Goal: Task Accomplishment & Management: Complete application form

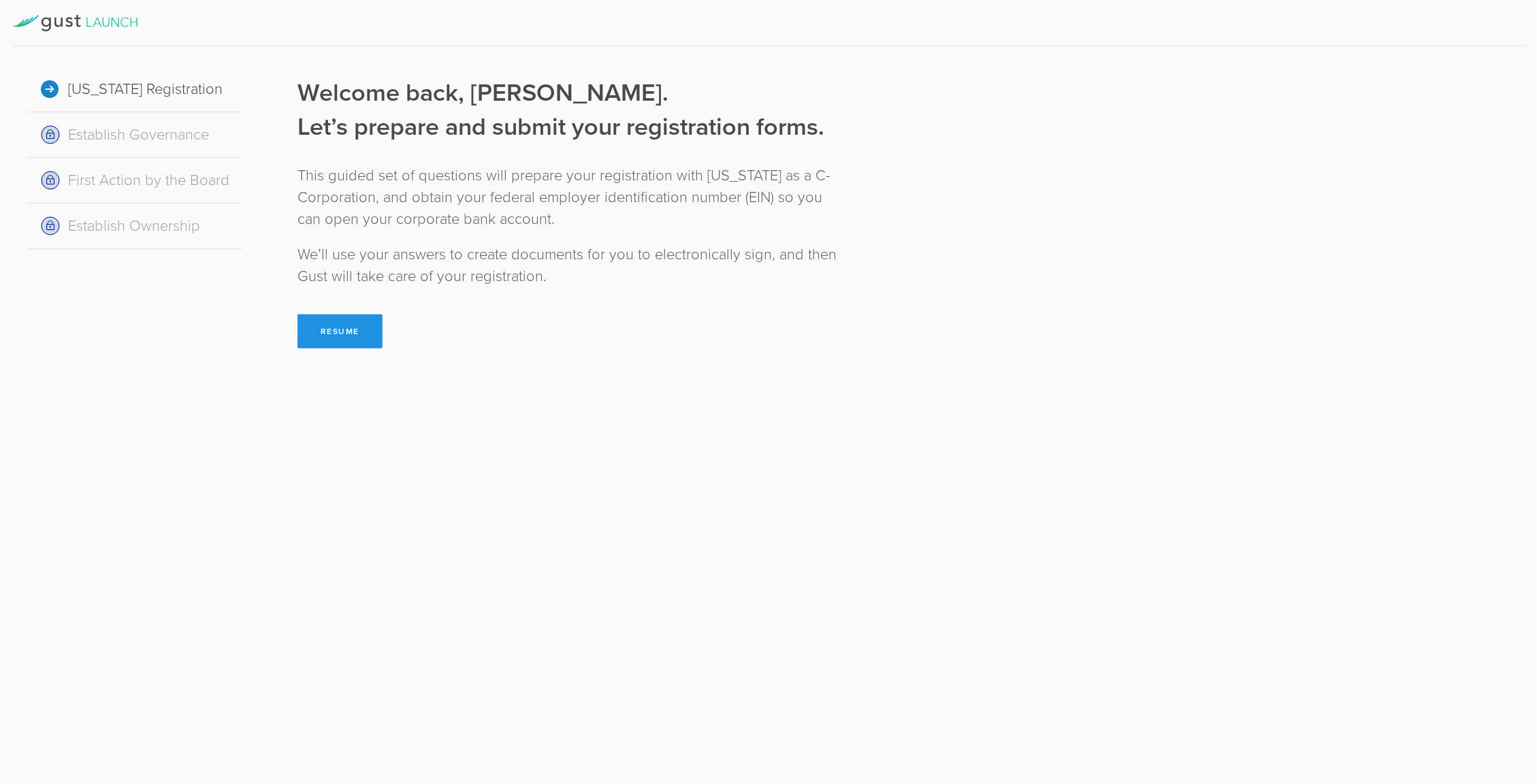
click at [347, 332] on button "Resume" at bounding box center [340, 331] width 85 height 34
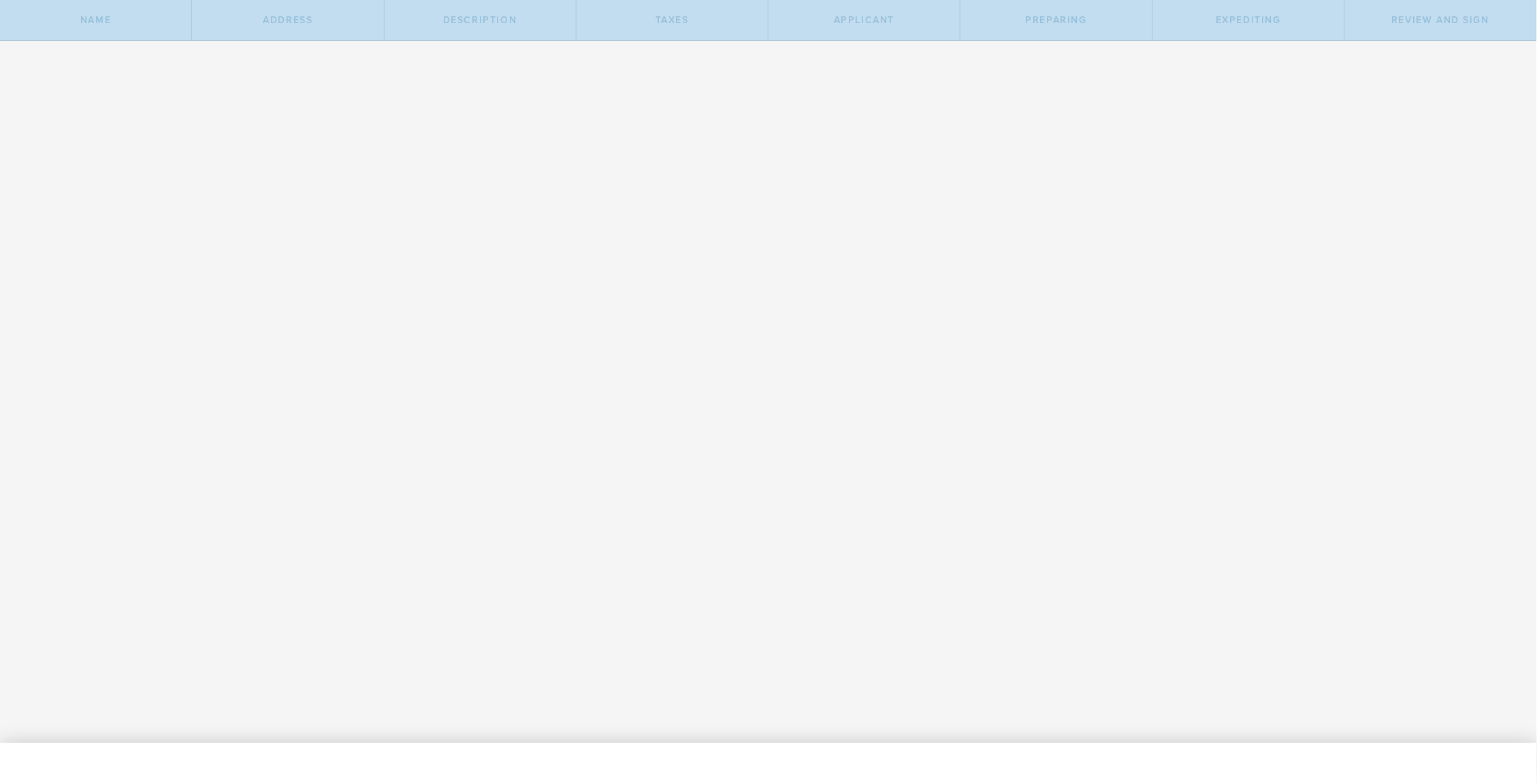
type input "GORDIAN SOLUTIONS DATA TECHNOLOGY"
select select "inc."
checkbox input "true"
type input "GSDT"
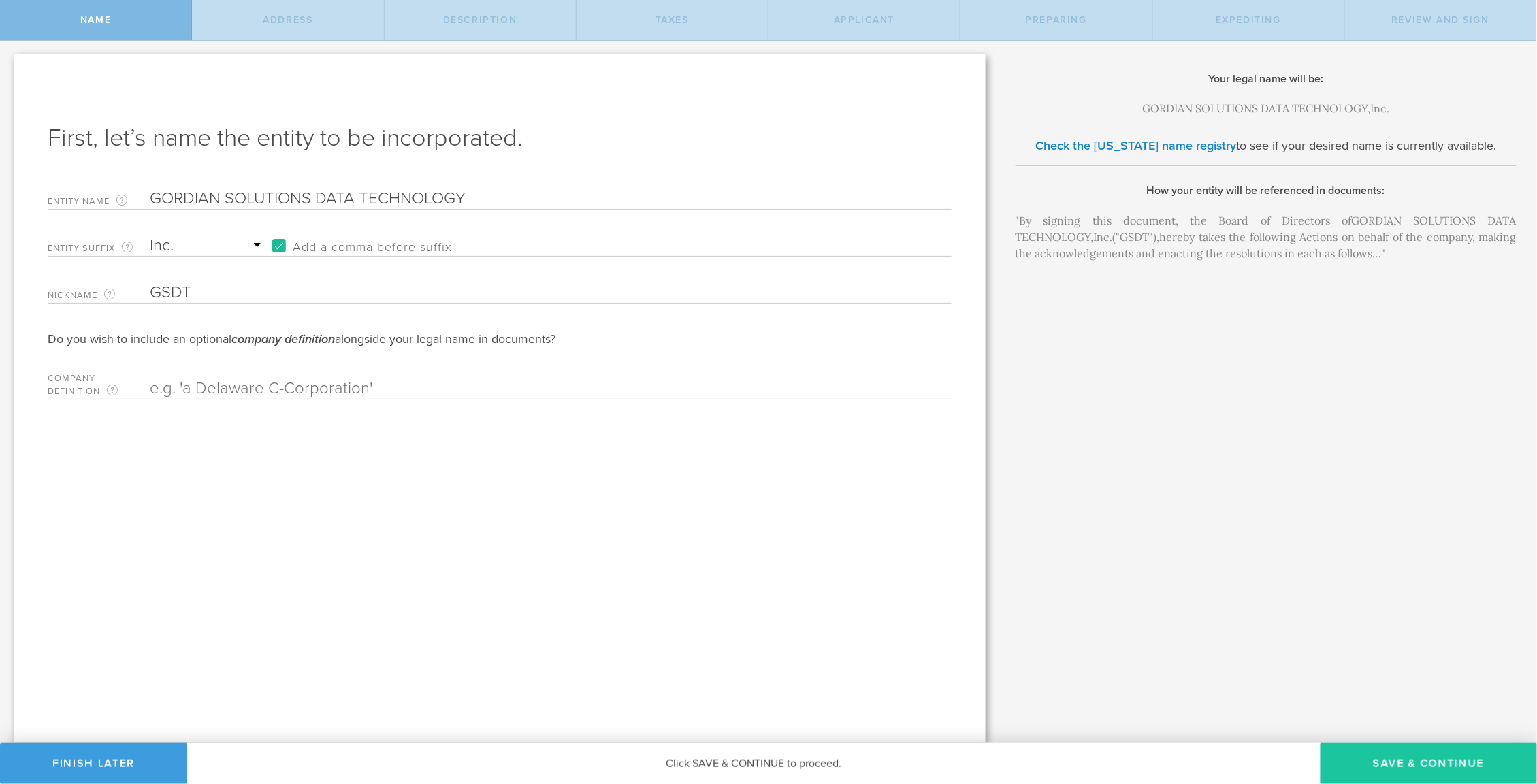
click at [1414, 760] on button "Save & Continue" at bounding box center [1429, 763] width 217 height 41
type input "[STREET_ADDRESS][PERSON_NAME]"
type input "Scottsdale"
select select "AZ"
type input "85255"
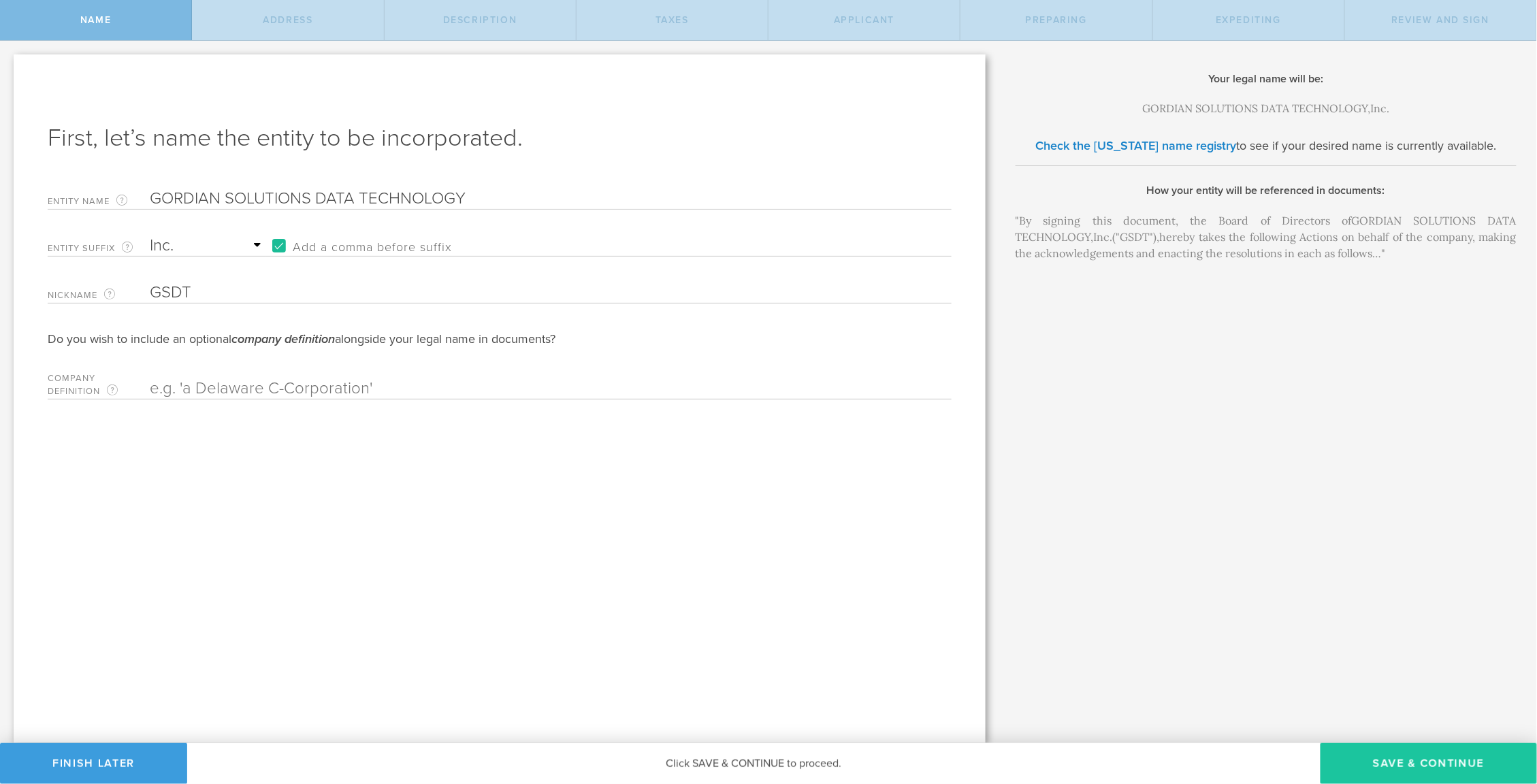
checkbox input "true"
type input "Maricopa"
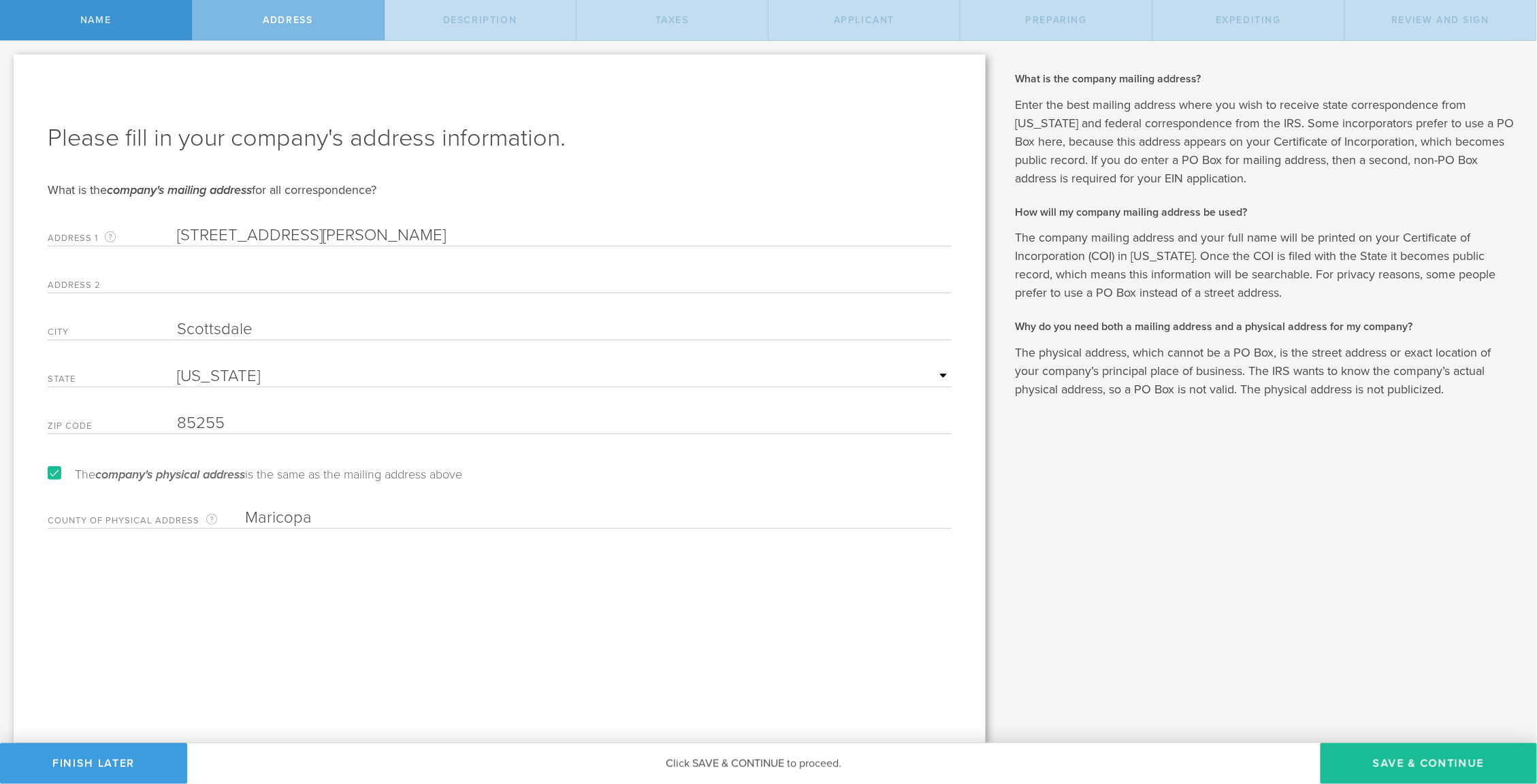
click at [1414, 760] on button "Save & Continue" at bounding box center [1429, 763] width 217 height 41
select select "other"
type input "Online AI tech enabled custom database curation"
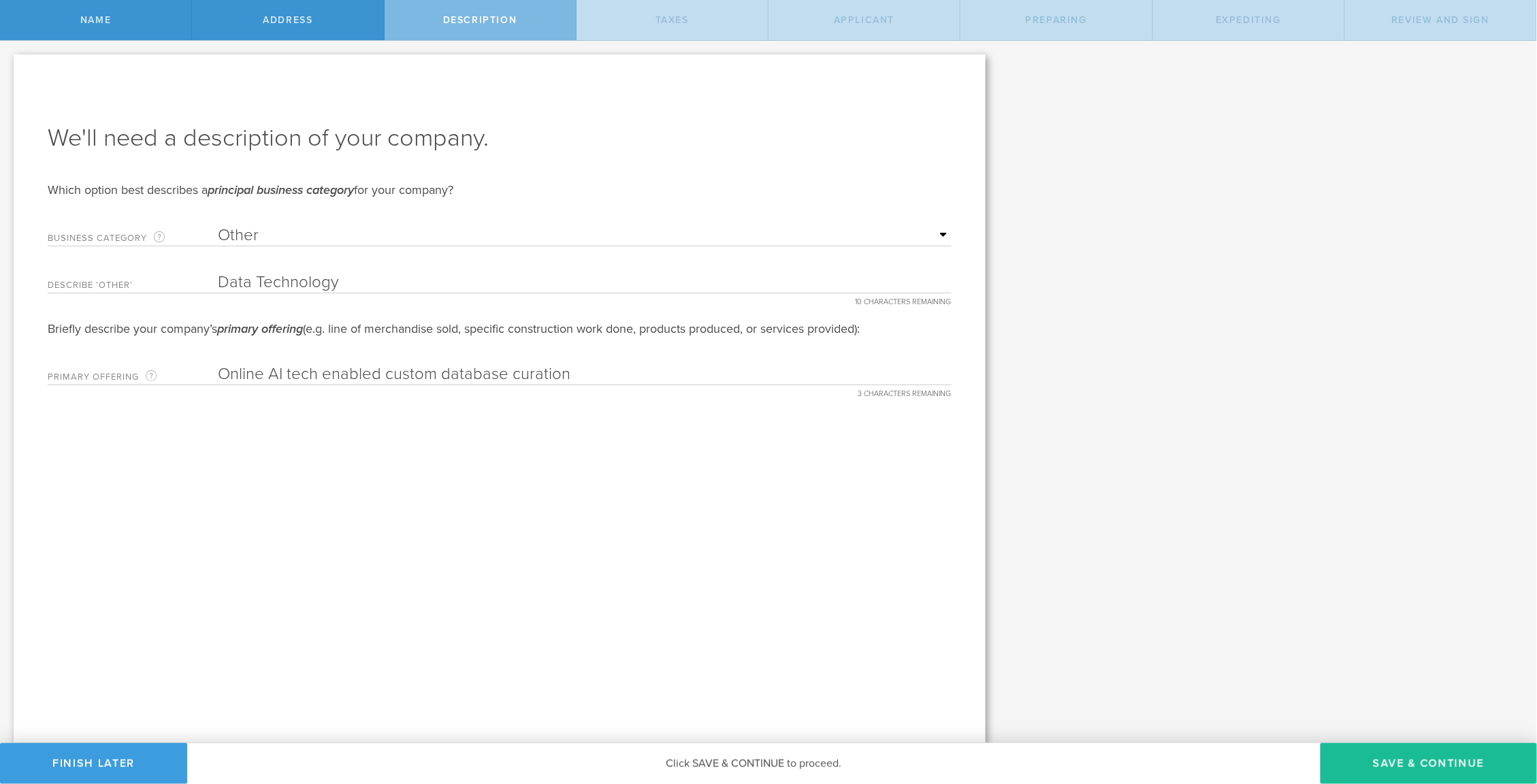
click at [1414, 760] on button "Save & Continue" at bounding box center [1429, 763] width 217 height 41
type input "0"
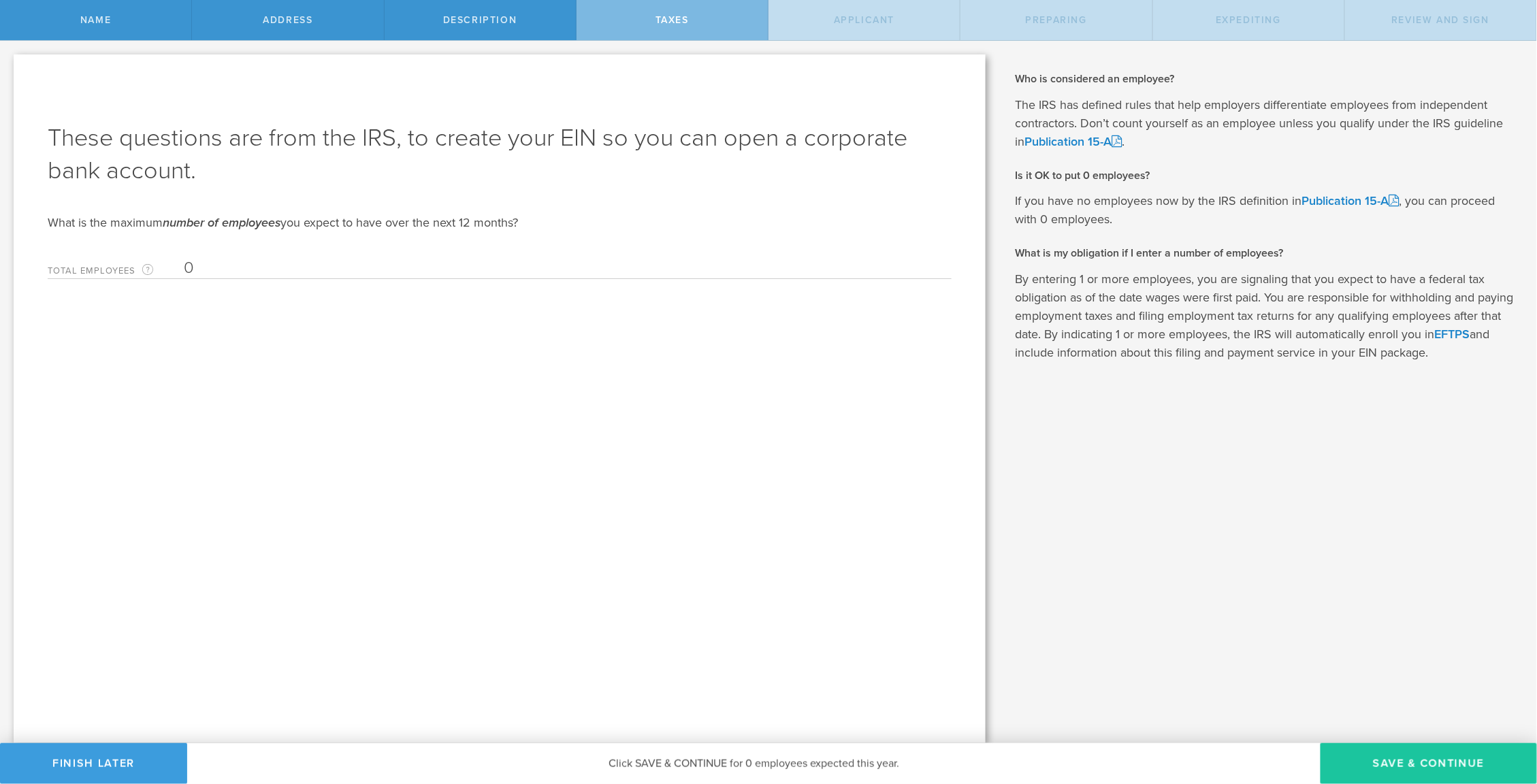
click at [1414, 760] on button "Save & Continue" at bounding box center [1429, 763] width 217 height 41
type input "[PERSON_NAME]"
type input "CEO"
type input "[PHONE_NUMBER]"
radio input "true"
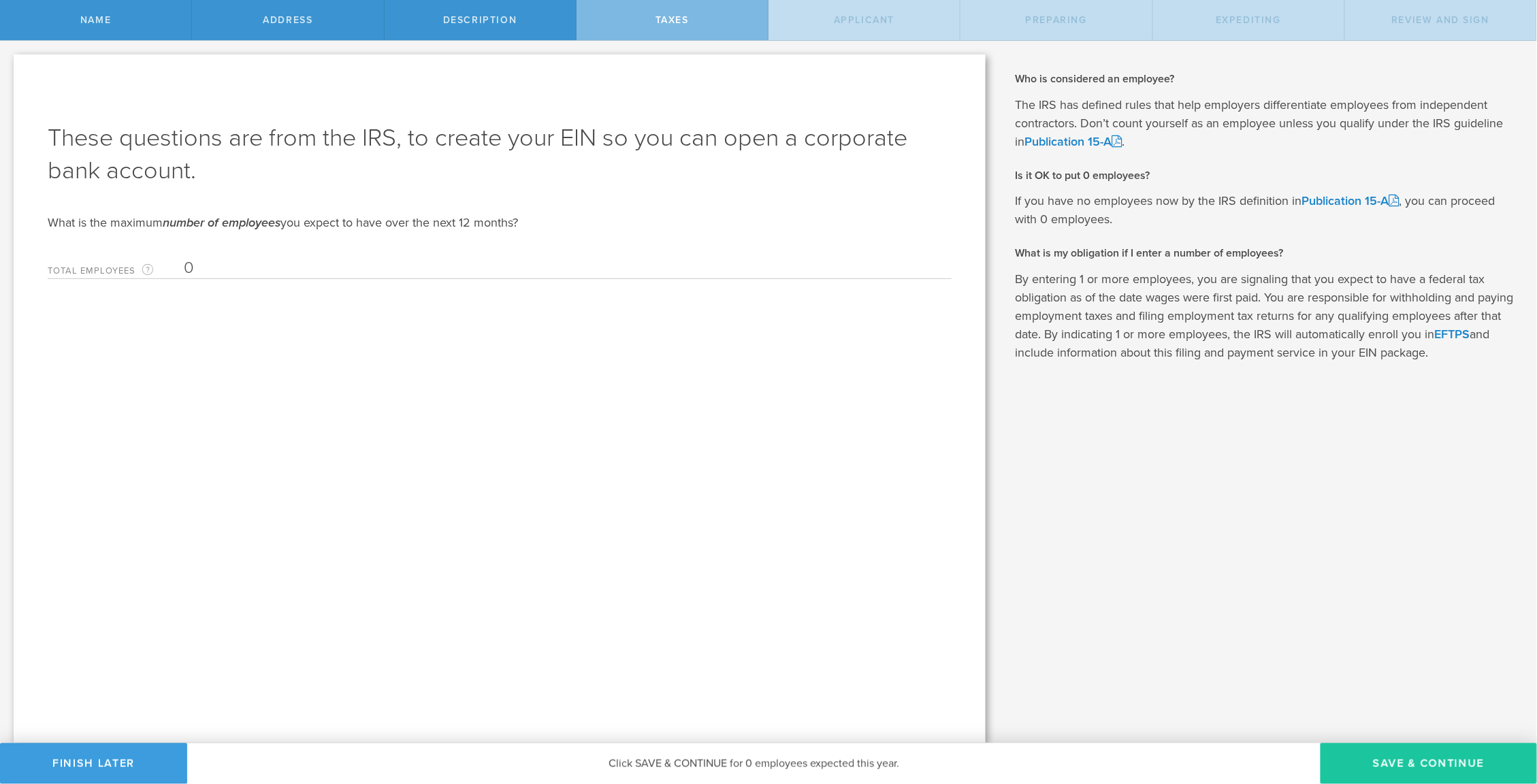
select select "US"
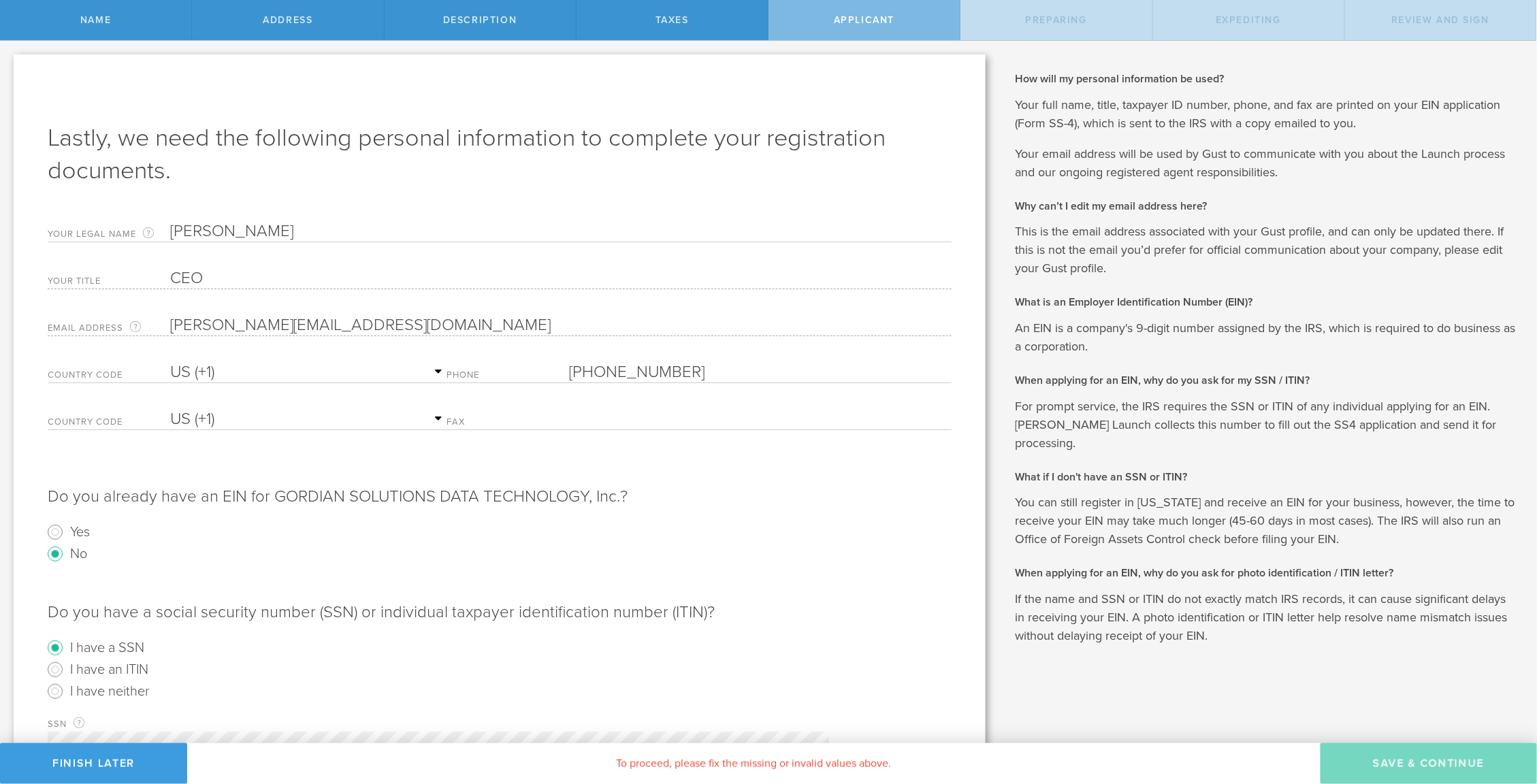
click at [218, 230] on input "[PERSON_NAME]" at bounding box center [561, 230] width 782 height 20
type input "[PERSON_NAME]"
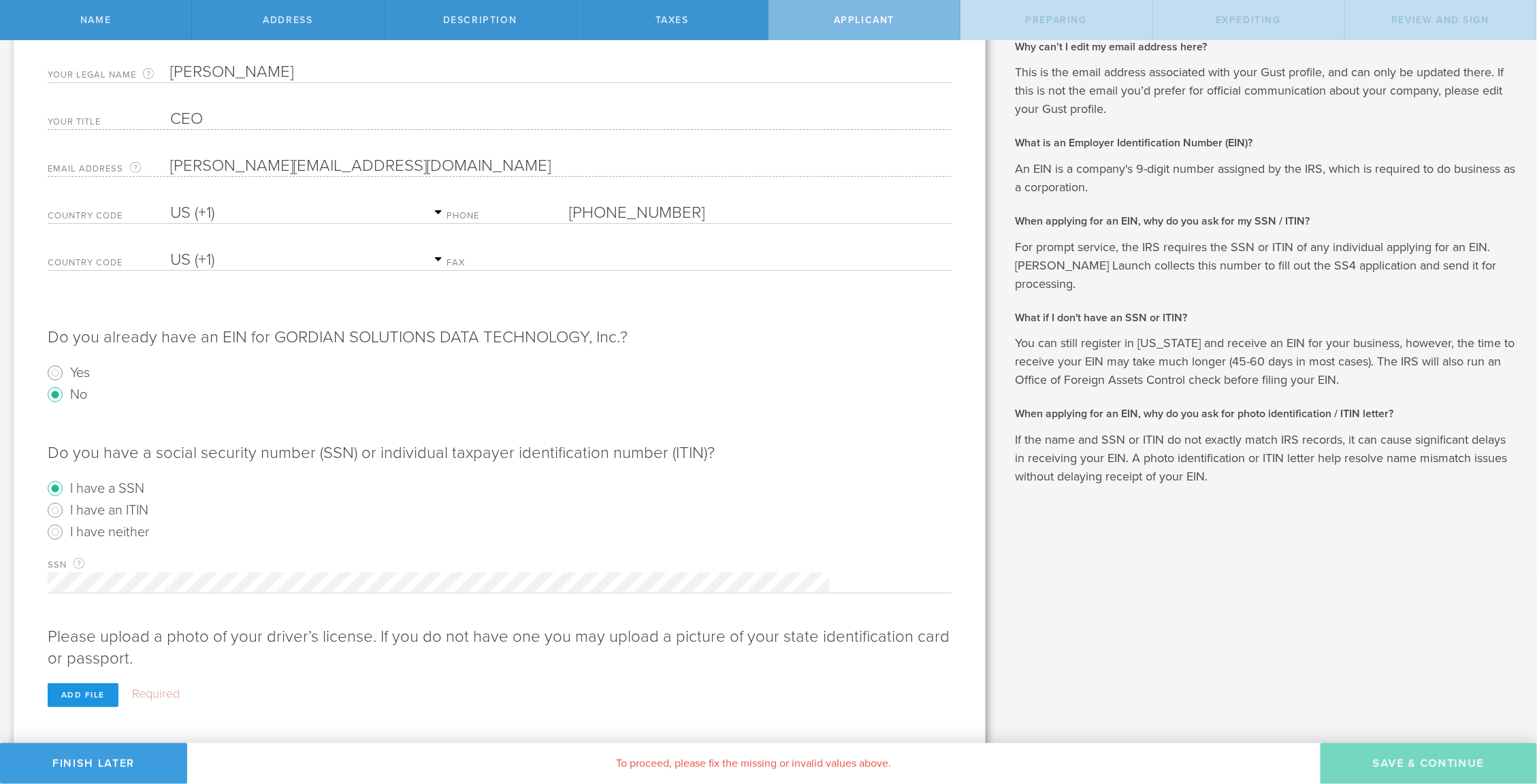
click at [91, 683] on div "Add file" at bounding box center [83, 694] width 71 height 24
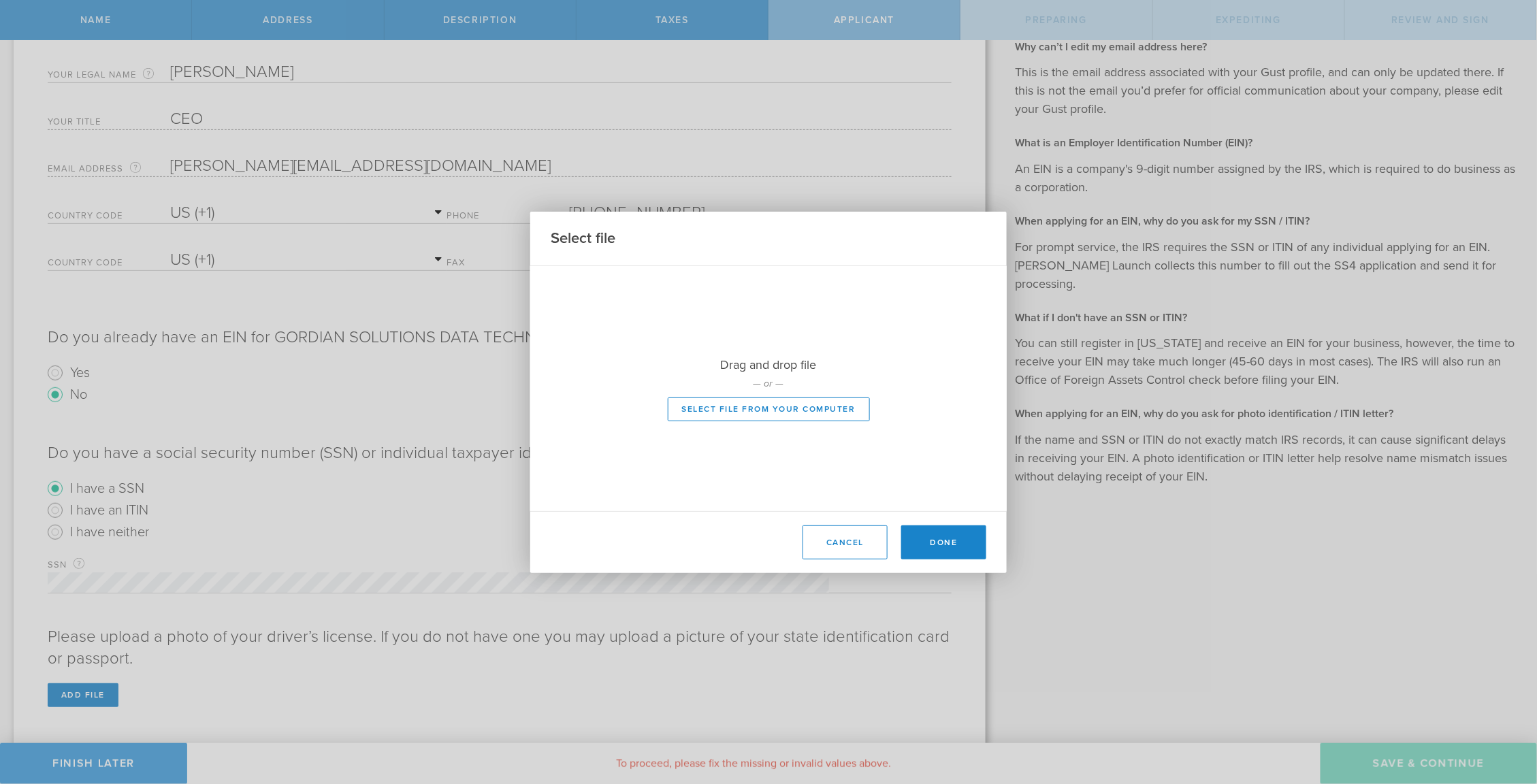
scroll to position [136, 0]
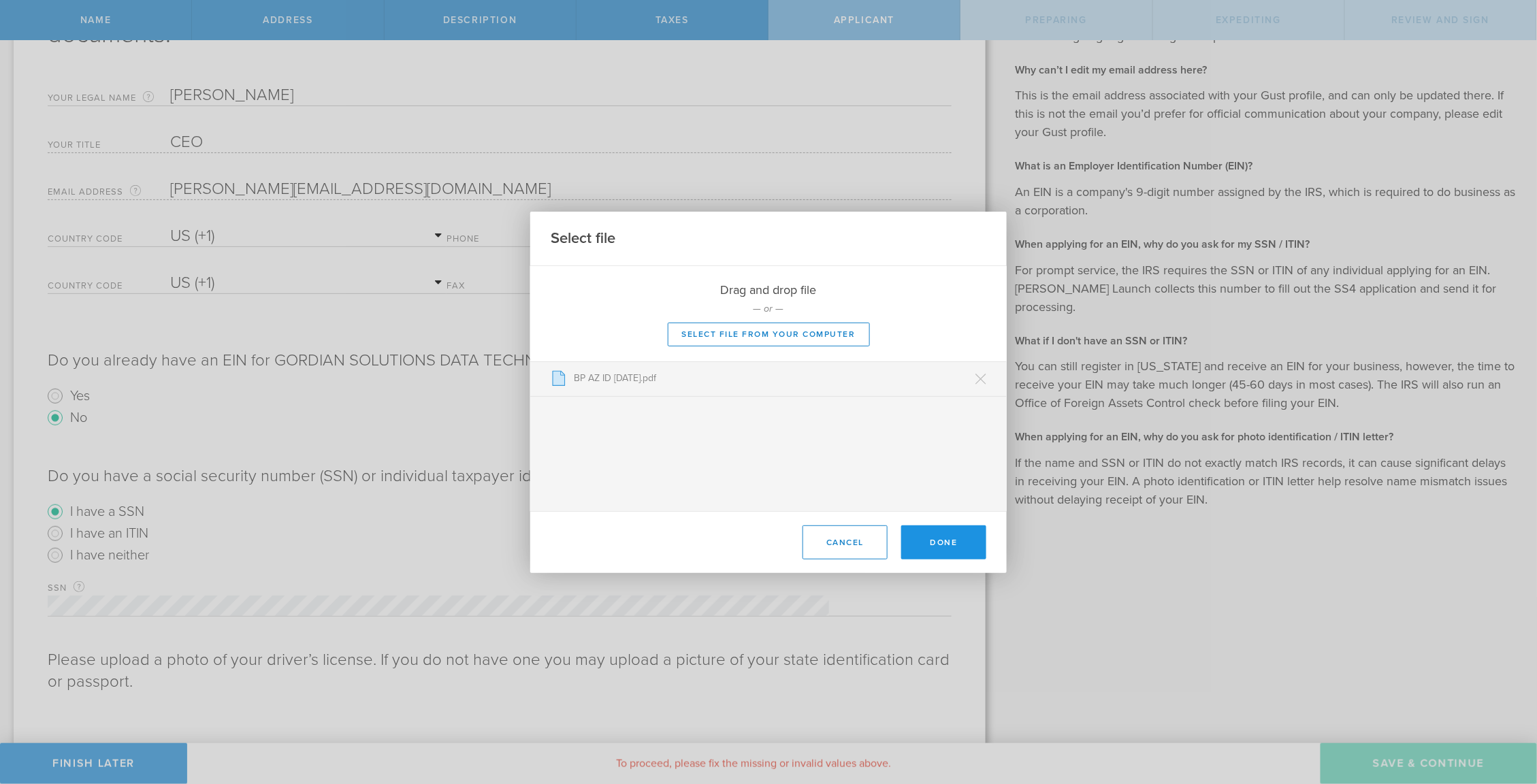
click at [939, 540] on button "Done" at bounding box center [943, 542] width 85 height 34
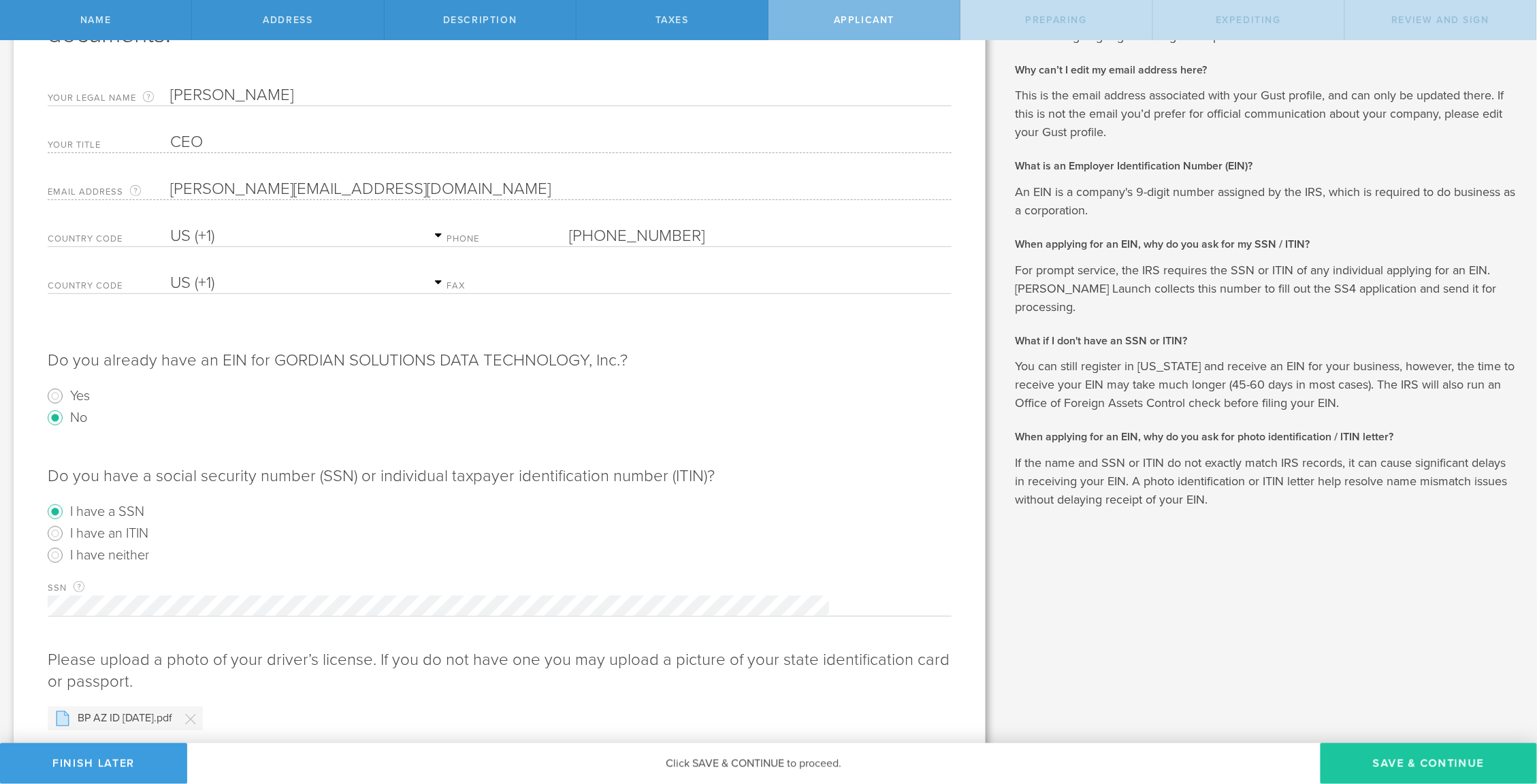
click at [1399, 765] on button "Save & Continue" at bounding box center [1429, 763] width 217 height 41
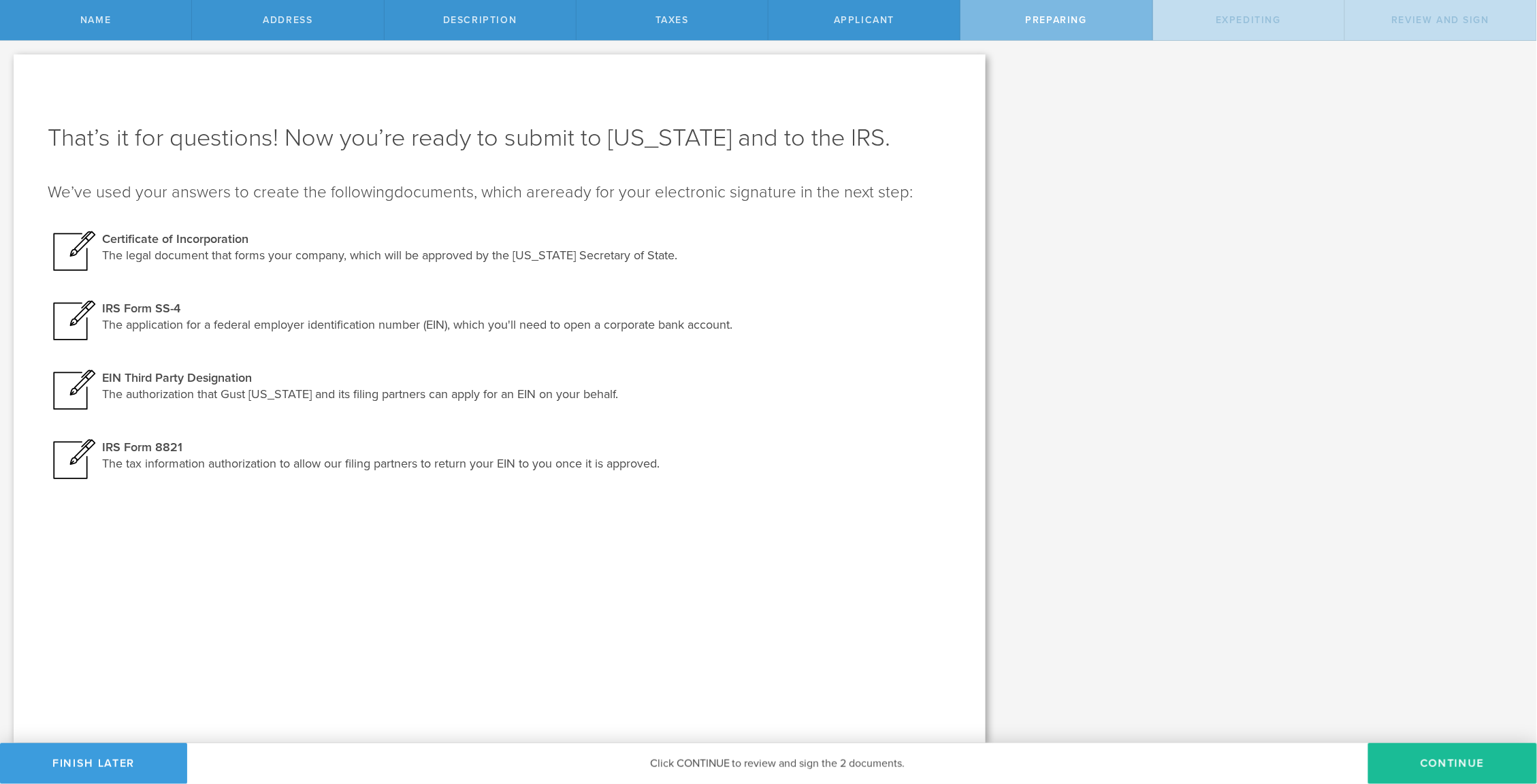
scroll to position [0, 0]
click at [1433, 767] on button "Continue" at bounding box center [1451, 763] width 169 height 41
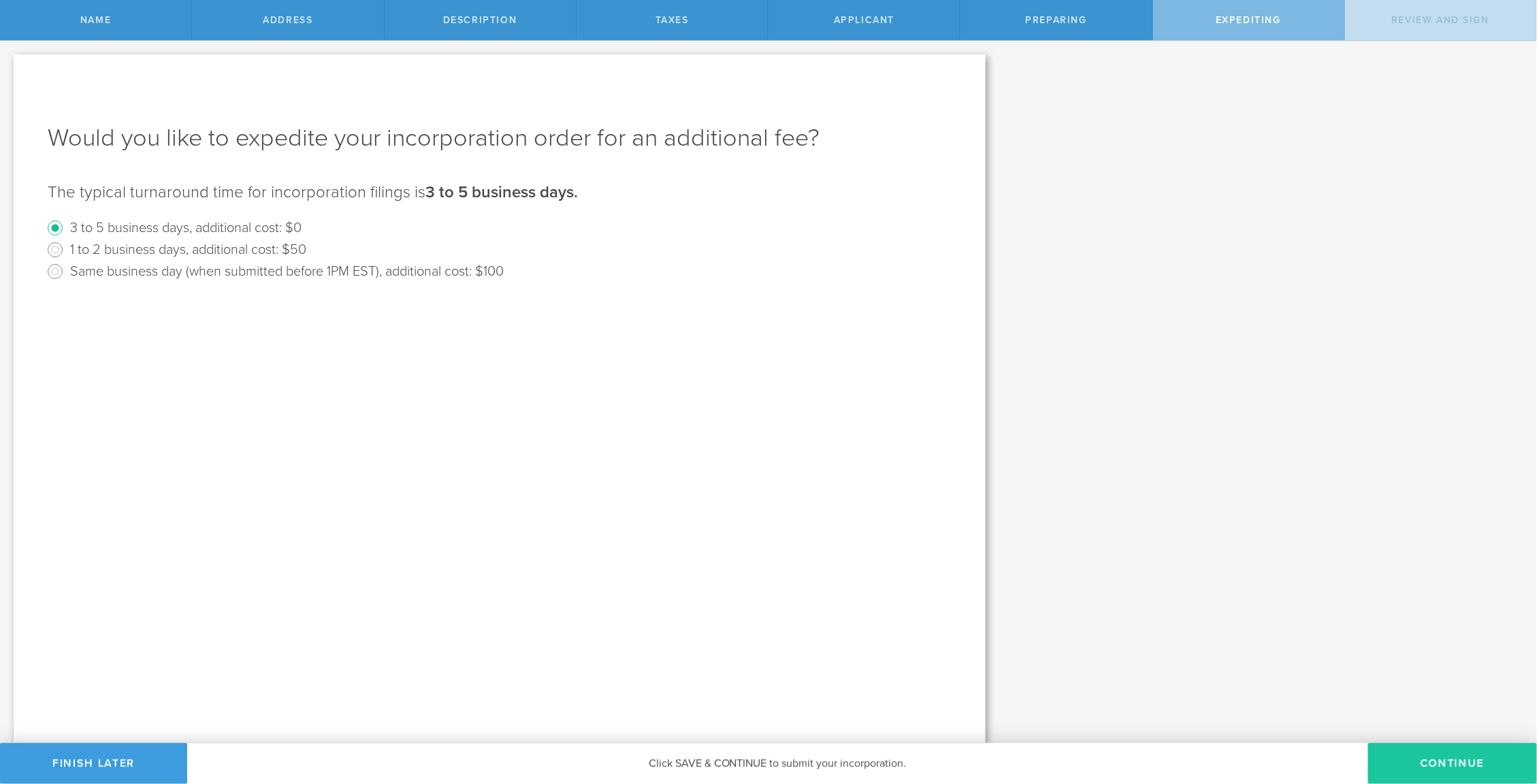
click at [1439, 766] on button "Continue" at bounding box center [1451, 763] width 169 height 41
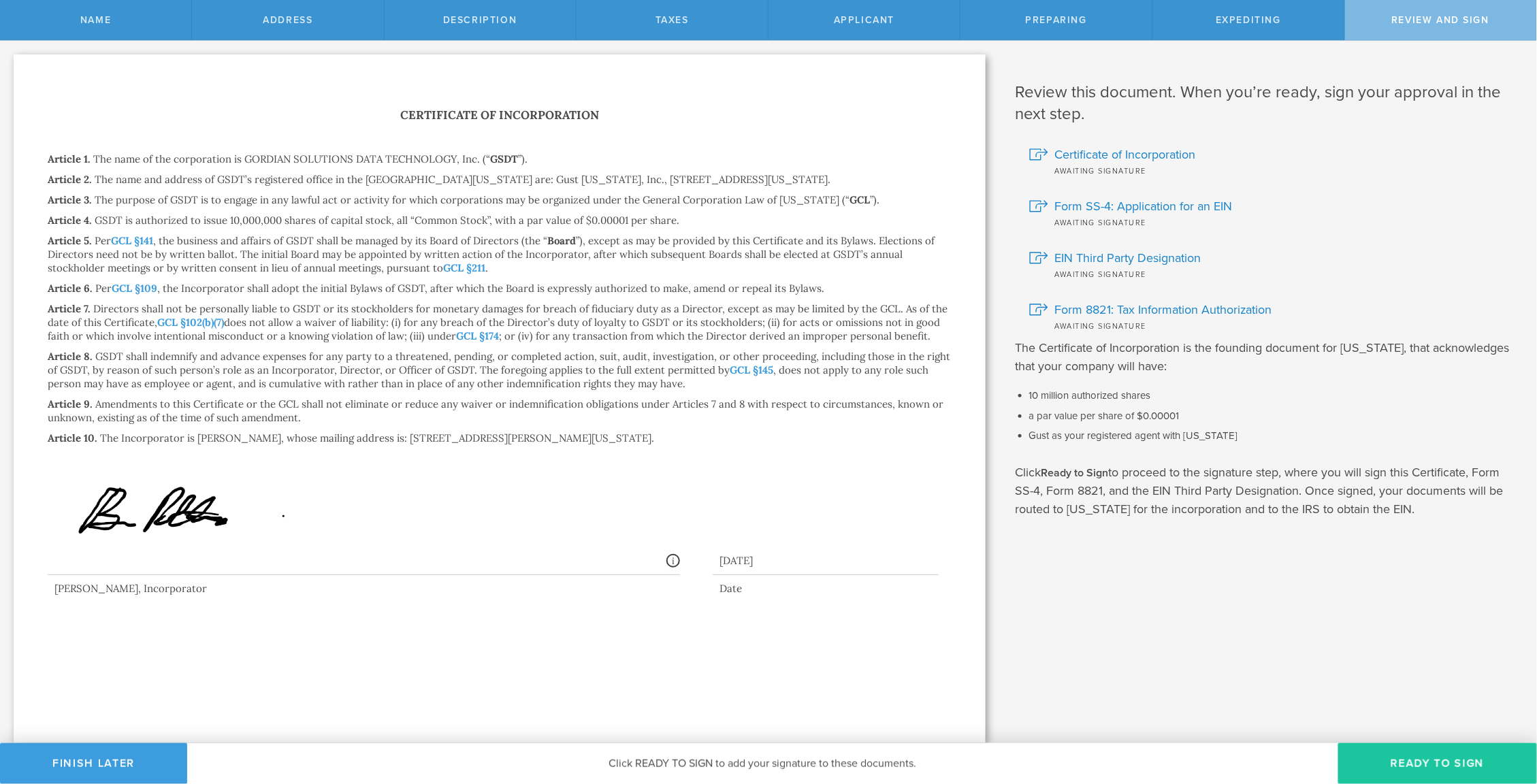
click at [1437, 766] on button "Ready to Sign" at bounding box center [1437, 763] width 199 height 41
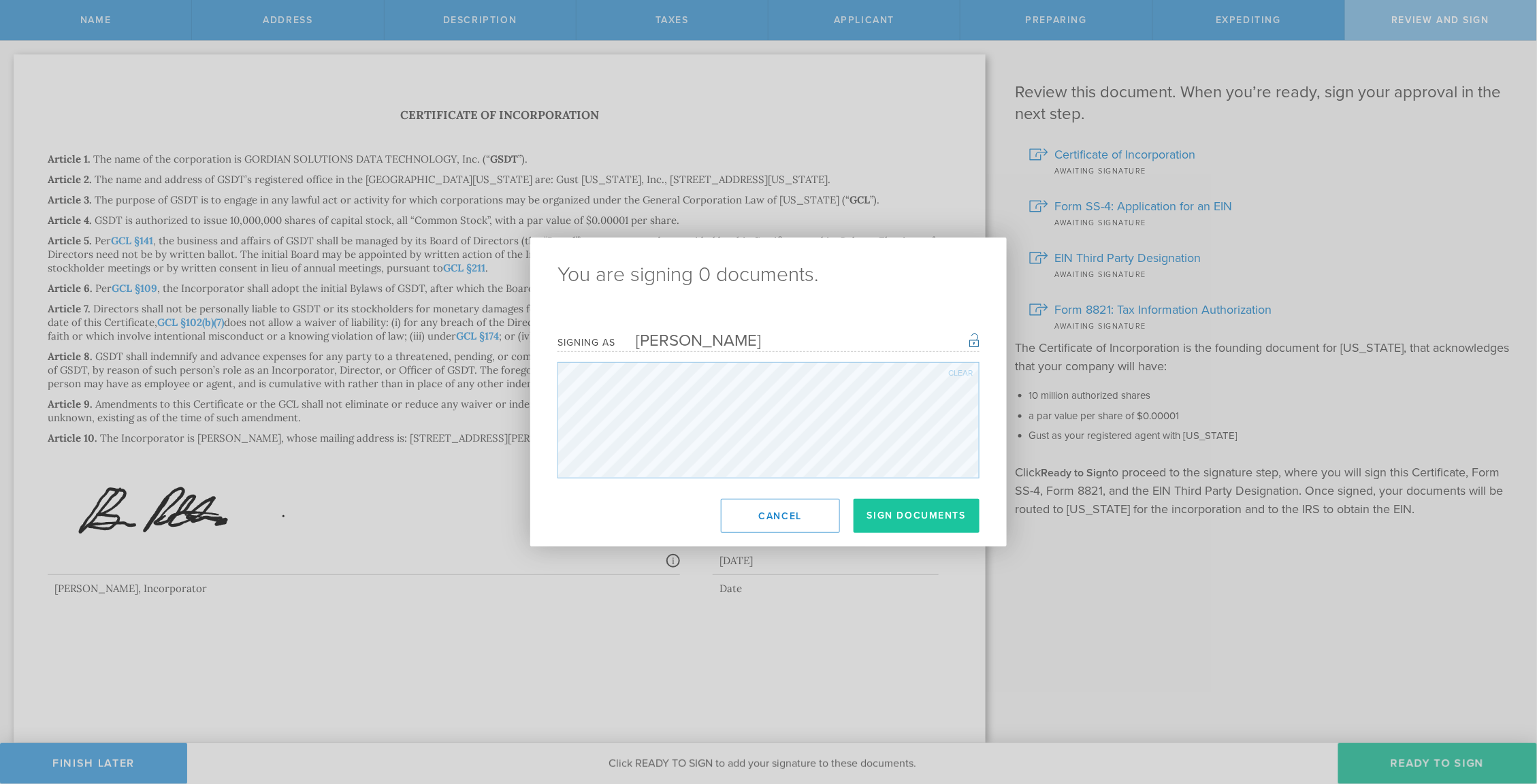
click at [904, 517] on button "Sign Documents" at bounding box center [916, 515] width 126 height 34
